Goal: Check status: Check status

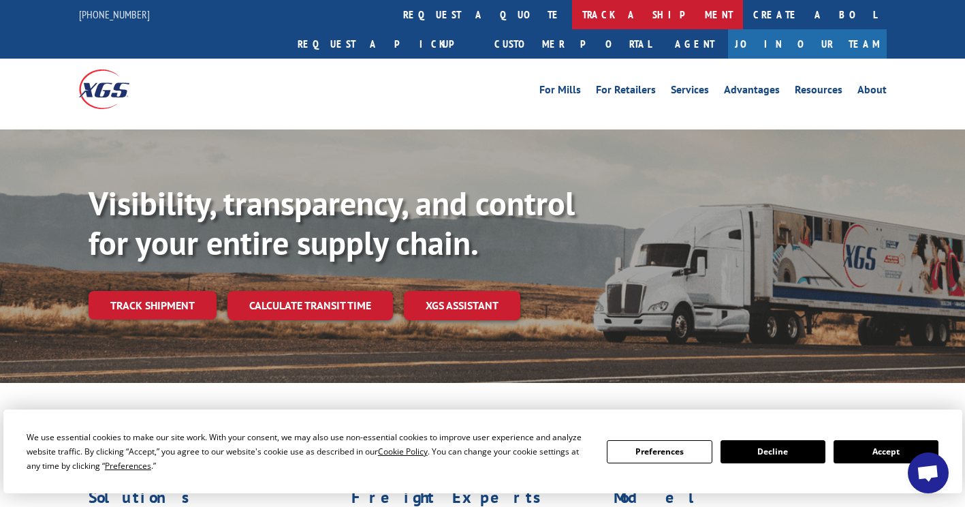
click at [572, 14] on link "track a shipment" at bounding box center [657, 14] width 171 height 29
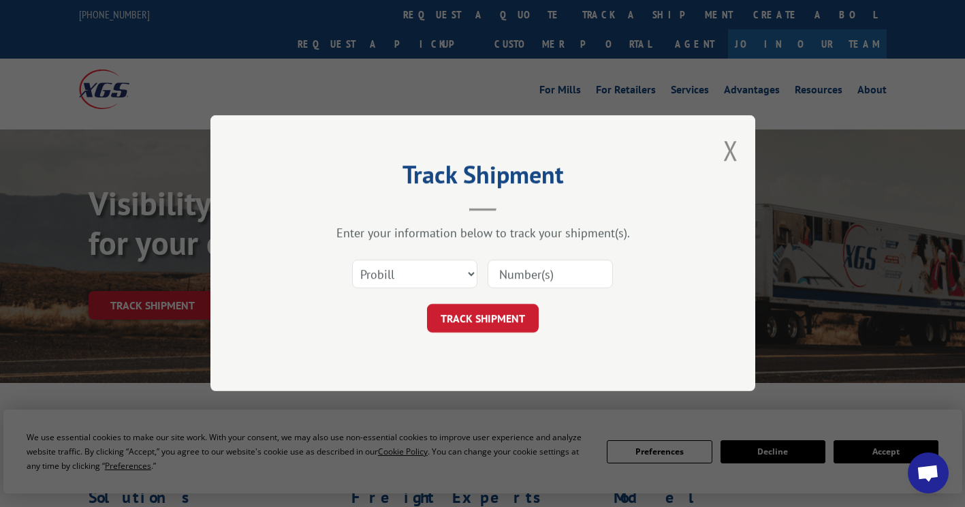
click at [520, 272] on input at bounding box center [550, 274] width 125 height 29
paste input "17342235"
type input "17342235"
click at [461, 317] on button "TRACK SHIPMENT" at bounding box center [483, 319] width 112 height 29
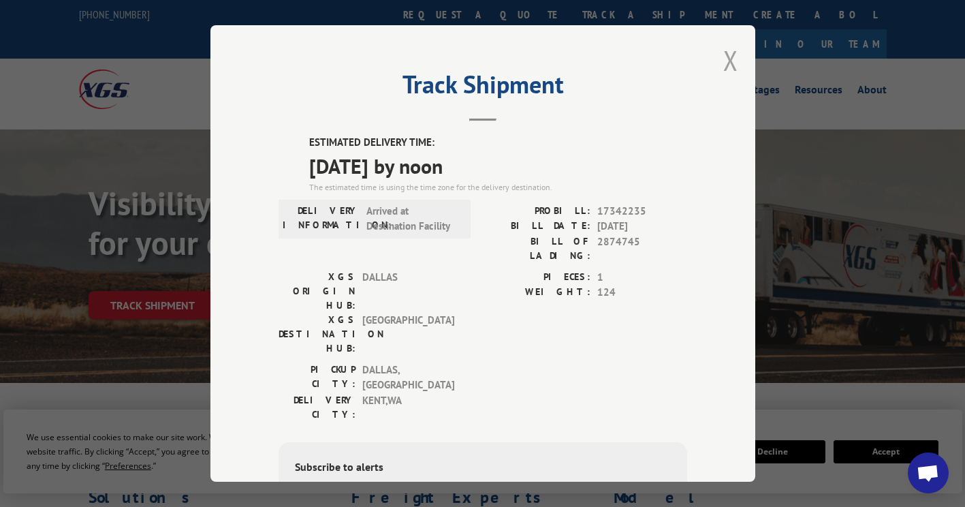
click at [728, 52] on button "Close modal" at bounding box center [731, 60] width 15 height 36
